Goal: Information Seeking & Learning: Learn about a topic

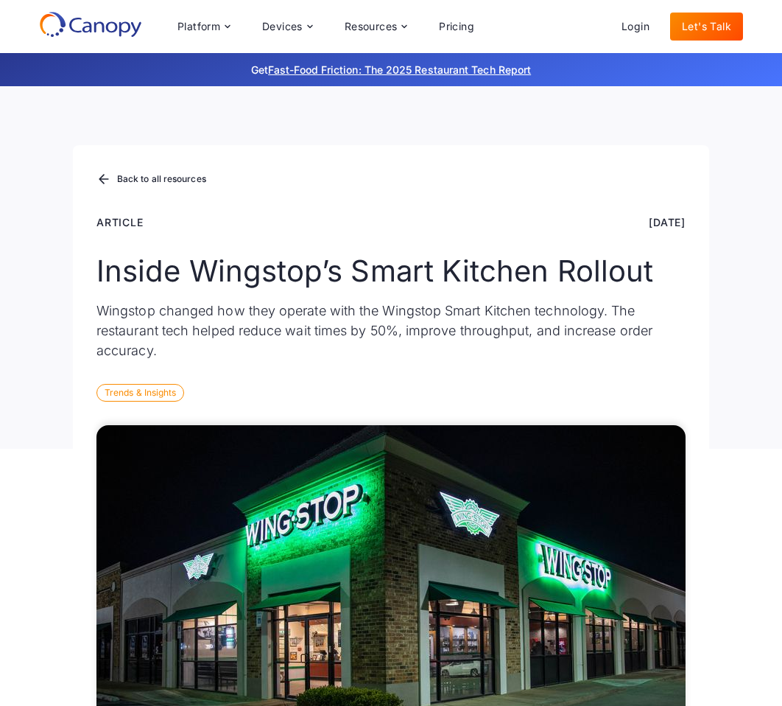
click at [410, 258] on h1 "Inside Wingstop’s Smart Kitchen Rollout" at bounding box center [391, 270] width 589 height 35
click at [466, 26] on link "Pricing" at bounding box center [456, 27] width 59 height 28
click at [228, 24] on icon at bounding box center [228, 27] width 12 height 12
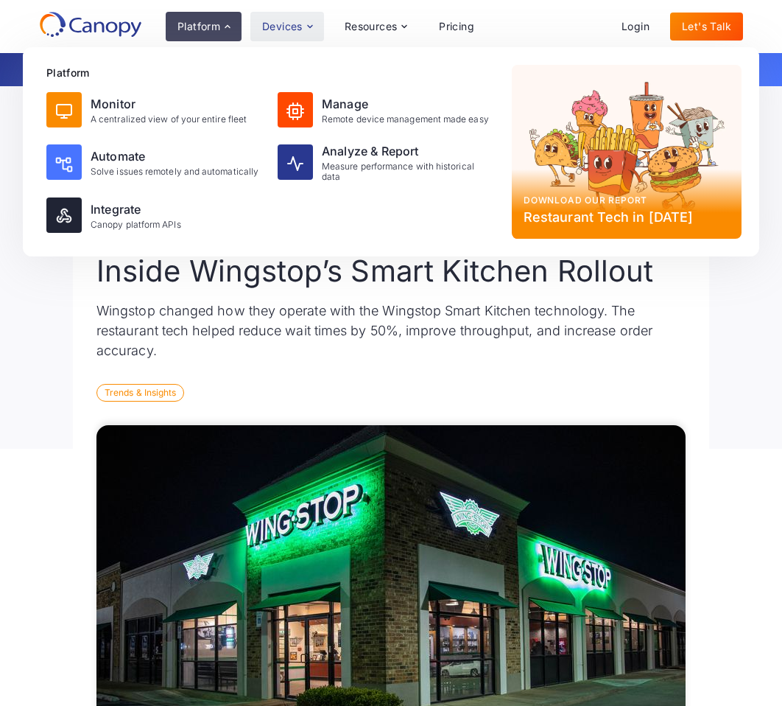
click at [312, 22] on icon at bounding box center [310, 27] width 12 height 12
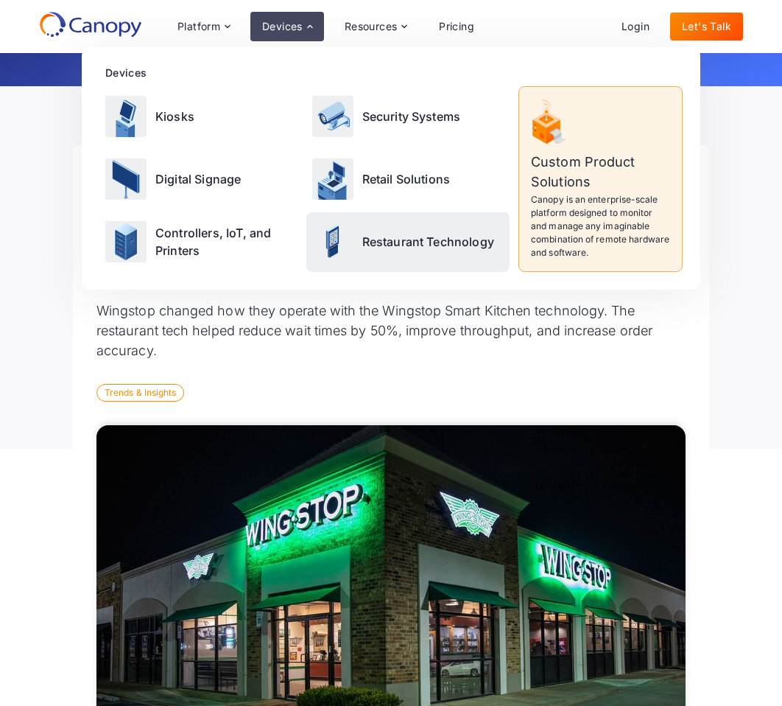
click at [390, 248] on p "Restaurant Technology" at bounding box center [428, 242] width 132 height 18
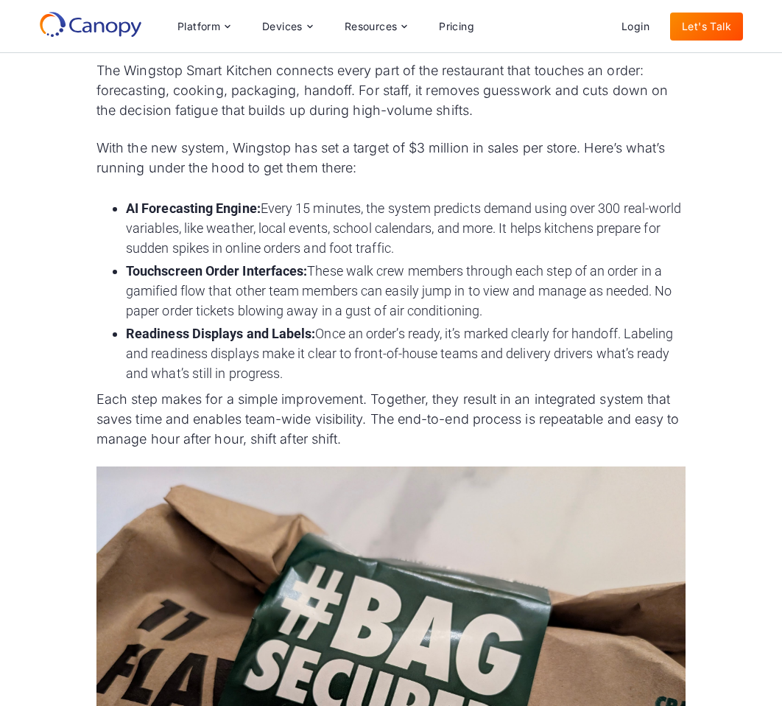
scroll to position [1666, 0]
